Goal: Transaction & Acquisition: Obtain resource

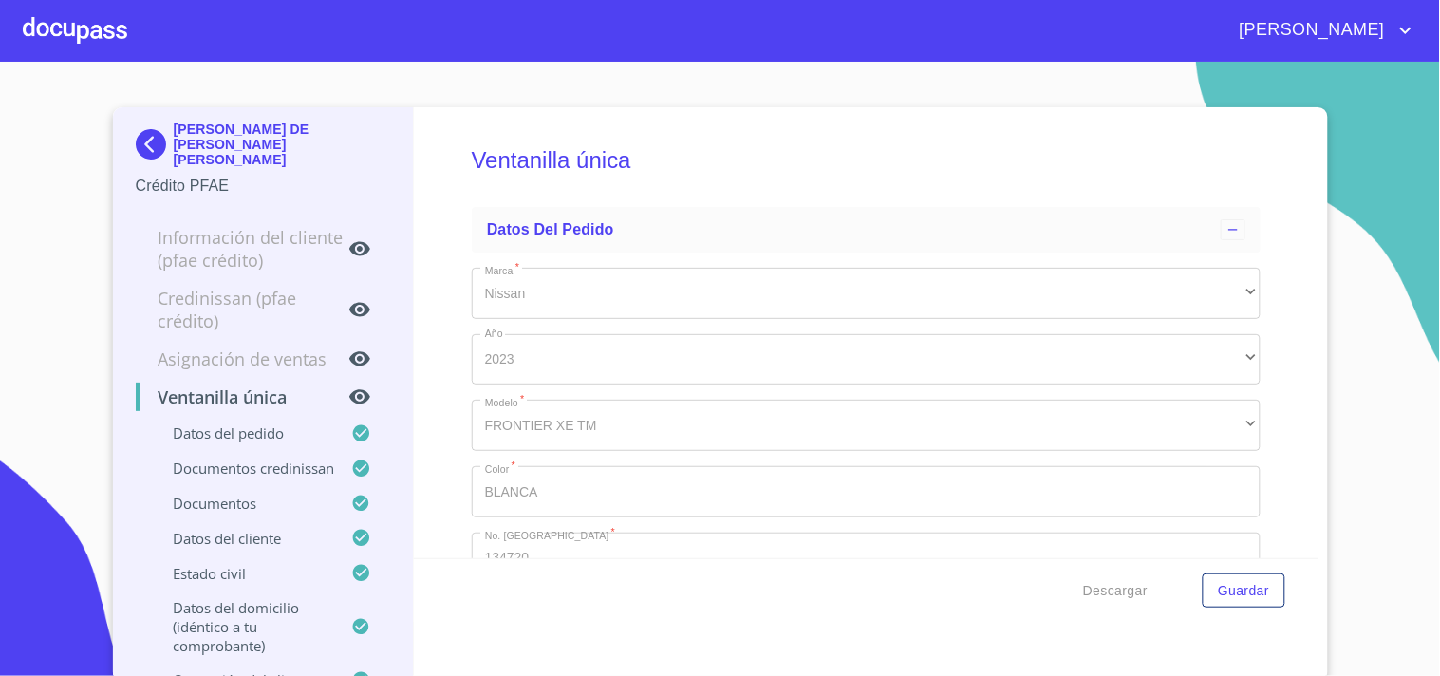
click at [100, 28] on div at bounding box center [75, 30] width 104 height 61
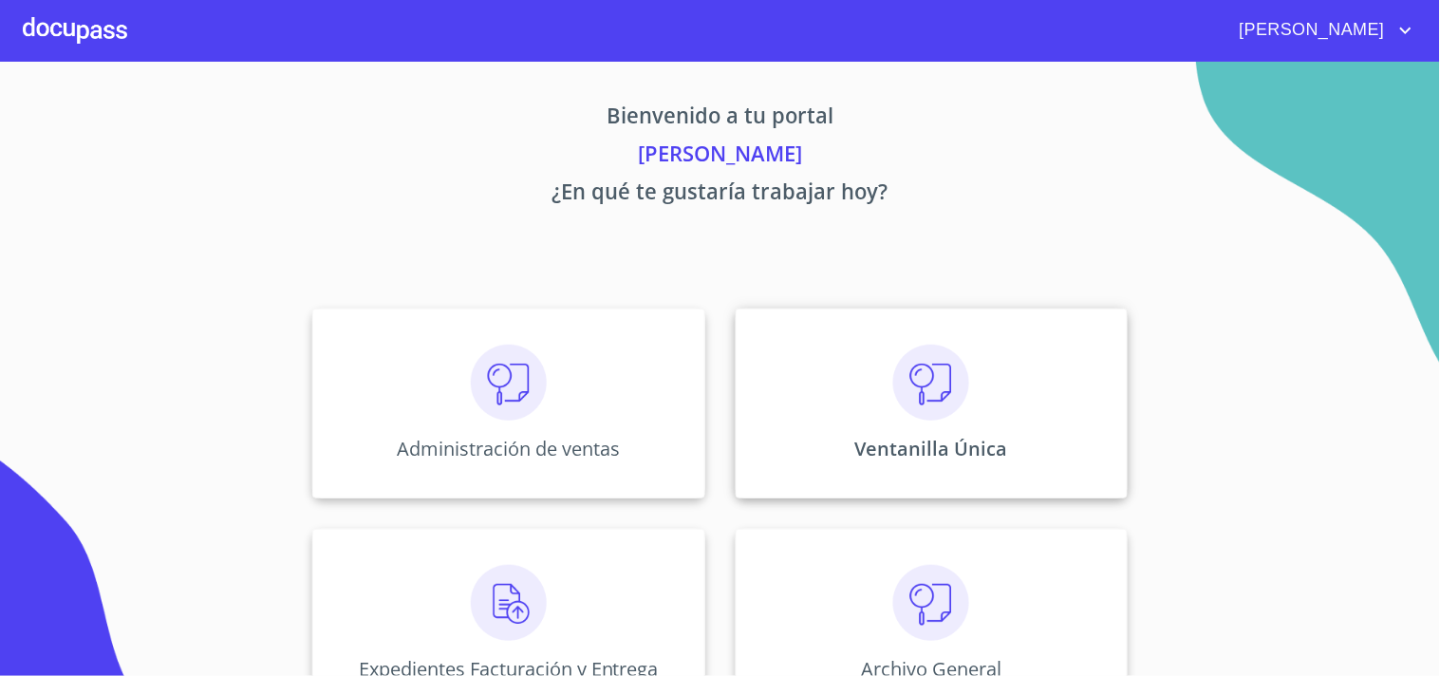
click at [971, 399] on div "Ventanilla Única" at bounding box center [932, 403] width 392 height 190
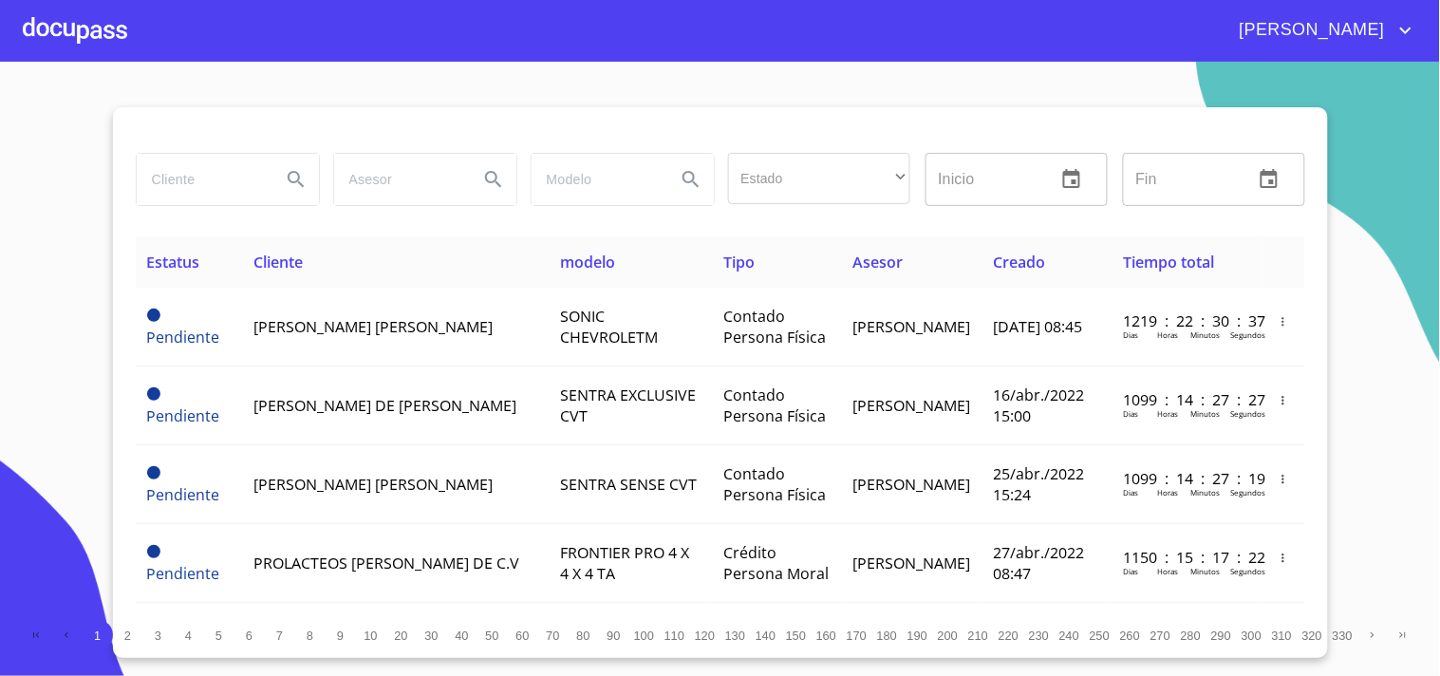
click at [196, 194] on input "search" at bounding box center [201, 179] width 129 height 51
type input "[PERSON_NAME]"
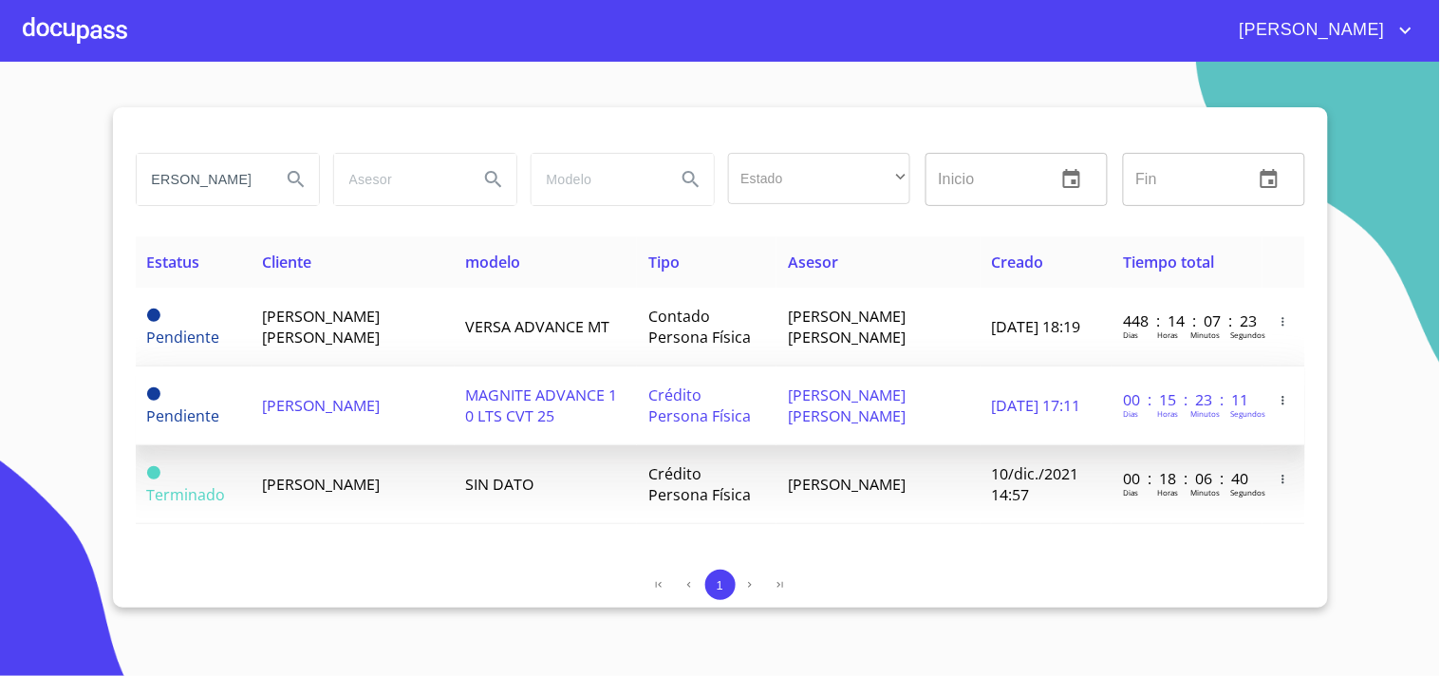
scroll to position [0, 0]
click at [523, 415] on span "MAGNITE ADVANCE 1 0 LTS CVT 25" at bounding box center [542, 405] width 152 height 42
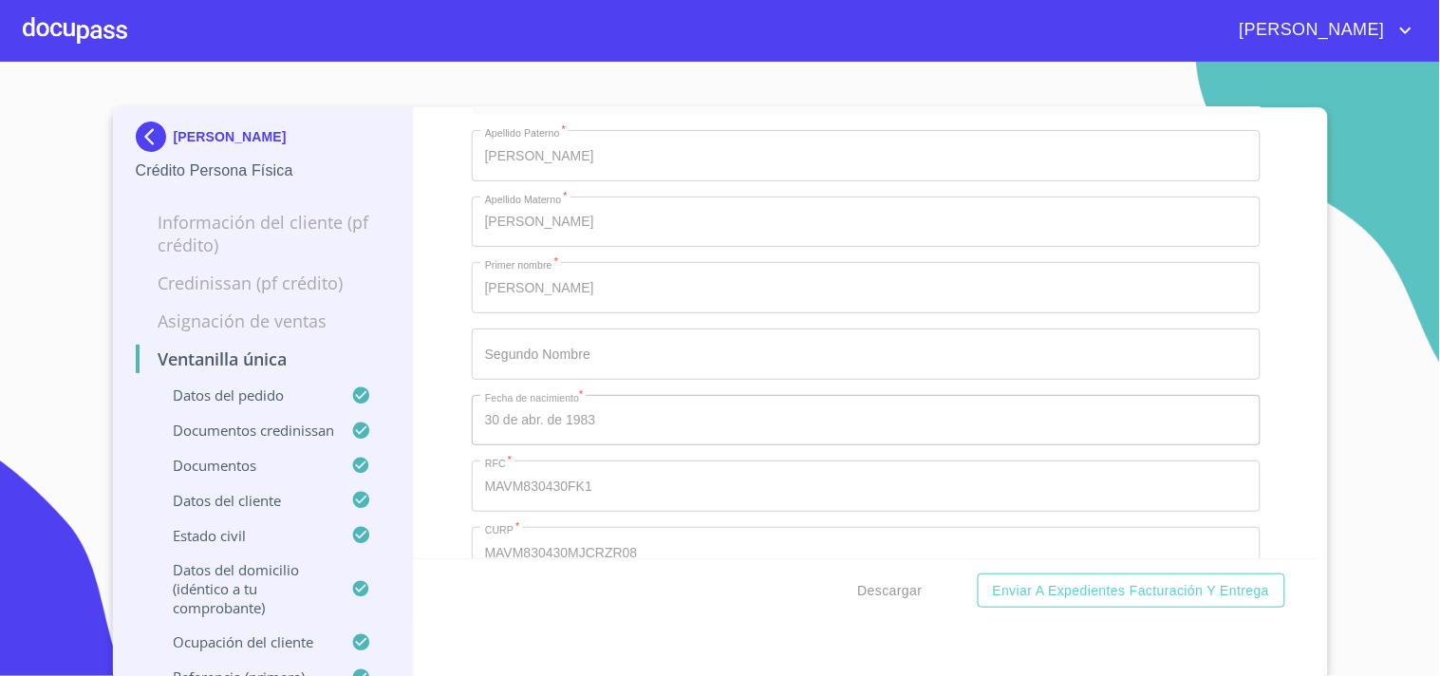
scroll to position [5801, 0]
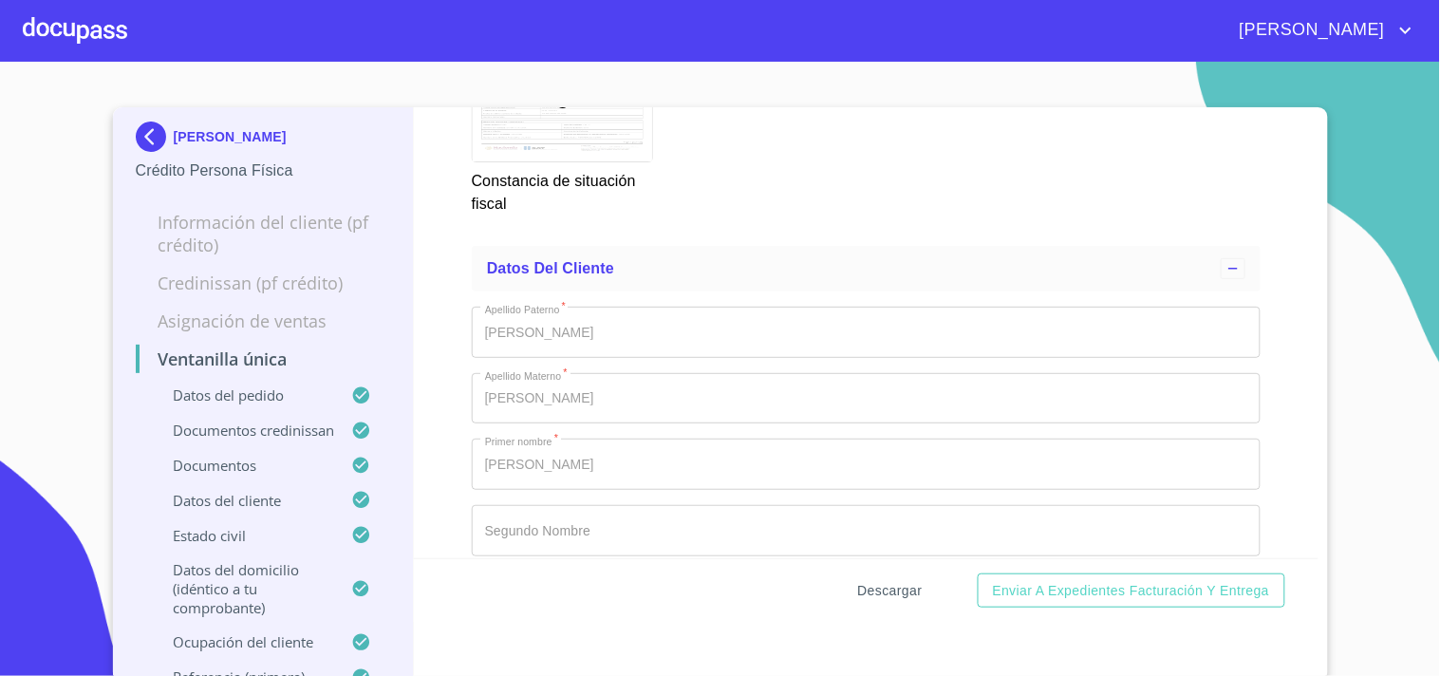
click at [880, 599] on span "Descargar" at bounding box center [890, 591] width 65 height 24
